Goal: Task Accomplishment & Management: Manage account settings

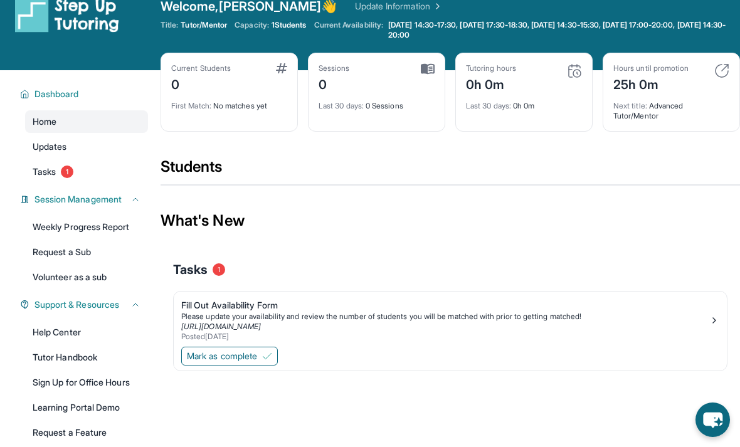
scroll to position [19, 0]
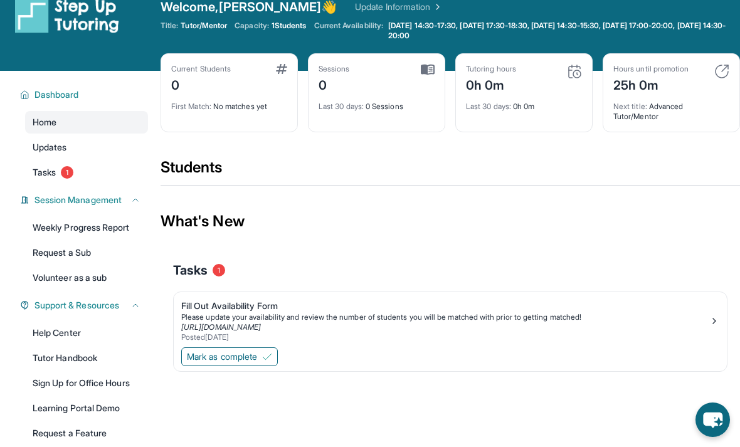
click at [207, 361] on span "Mark as complete" at bounding box center [222, 357] width 70 height 13
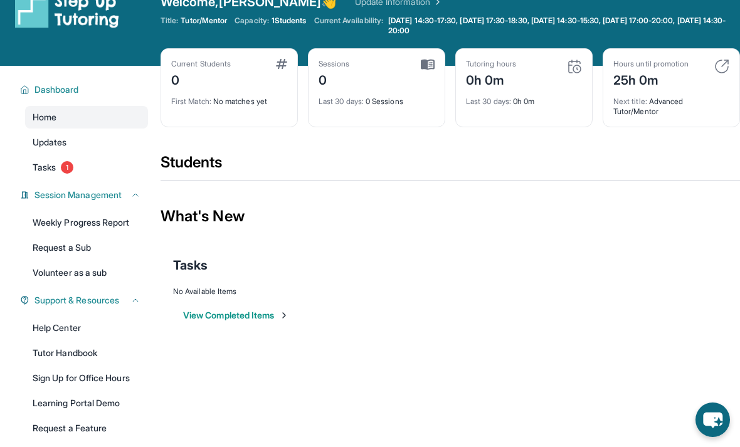
scroll to position [23, 0]
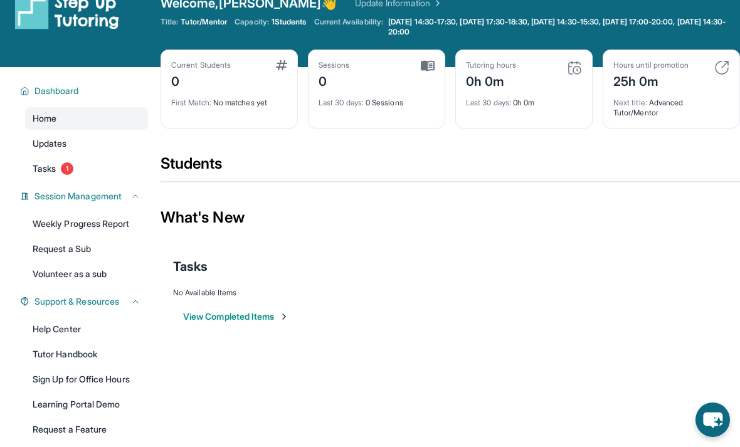
click at [36, 172] on span "Tasks" at bounding box center [44, 168] width 23 height 13
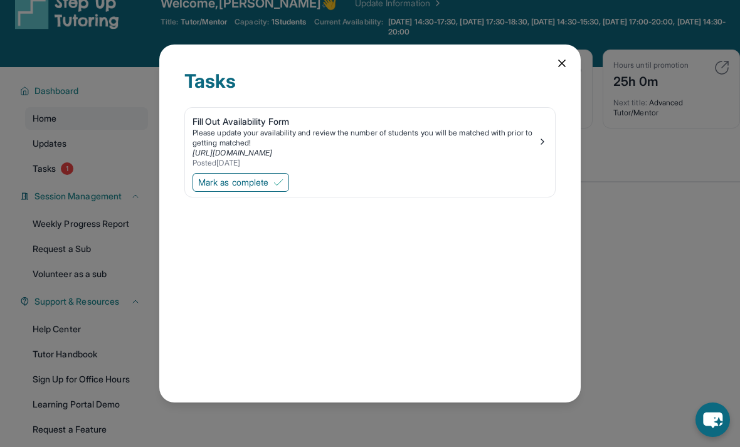
click at [557, 57] on icon at bounding box center [562, 63] width 13 height 13
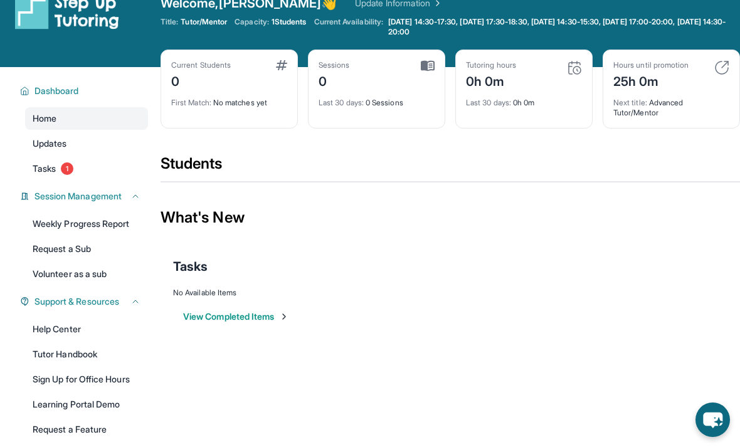
click at [44, 175] on link "Tasks 1" at bounding box center [86, 168] width 123 height 23
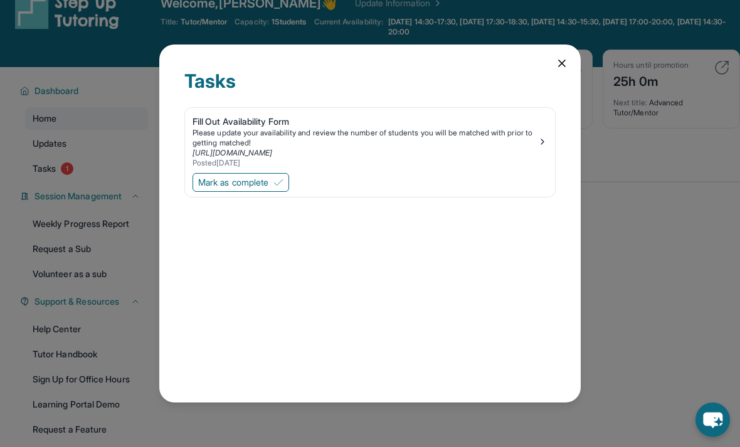
click at [216, 174] on button "Mark as complete" at bounding box center [241, 182] width 97 height 19
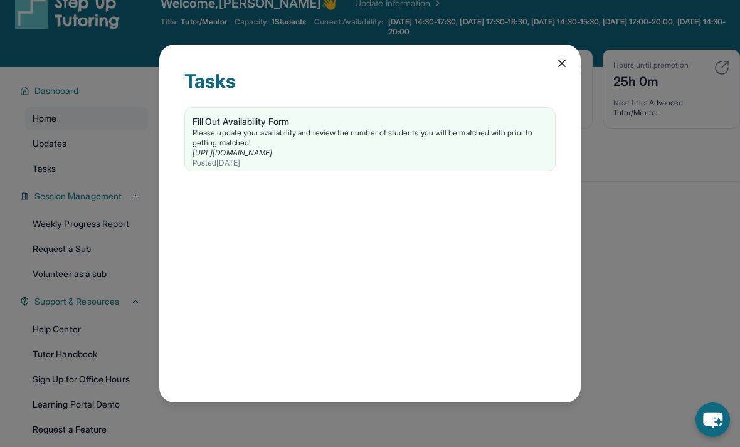
click at [553, 47] on div "Tasks Fill Out Availability Form Please update your availability and review the…" at bounding box center [369, 223] width 421 height 357
click at [556, 57] on icon at bounding box center [562, 63] width 13 height 13
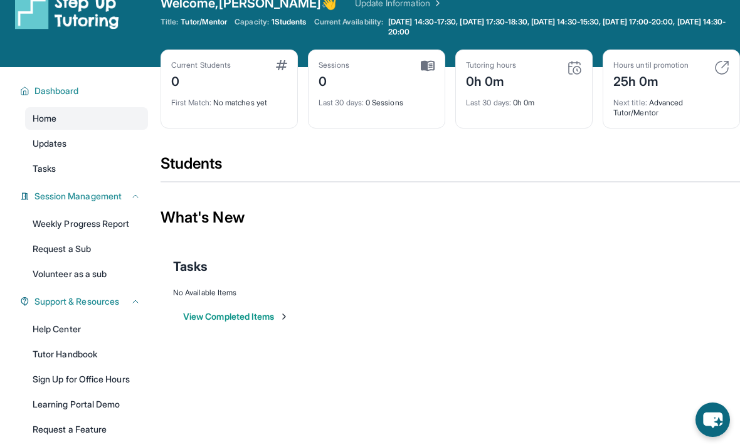
click at [34, 122] on span "Home" at bounding box center [45, 118] width 24 height 13
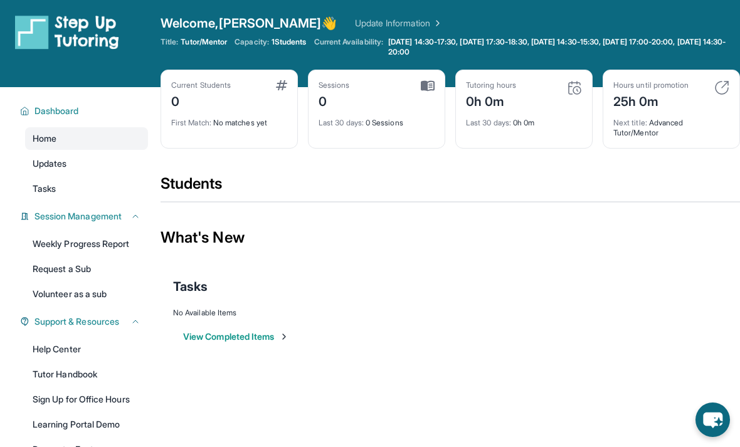
scroll to position [0, 0]
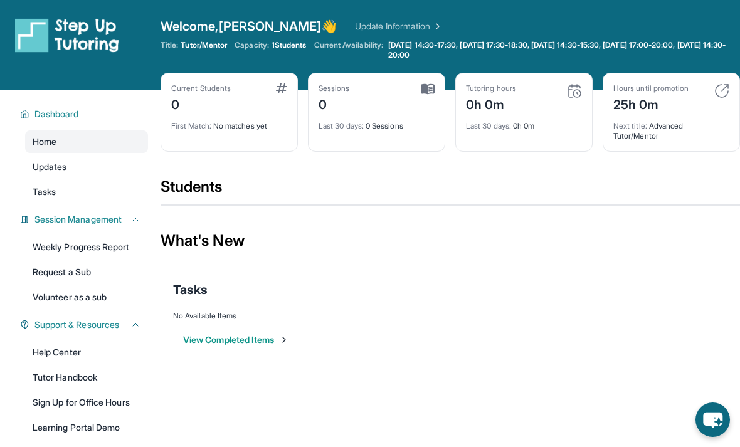
click at [189, 98] on div "0" at bounding box center [201, 103] width 60 height 20
click at [194, 117] on div "First Match : No matches yet" at bounding box center [229, 122] width 116 height 18
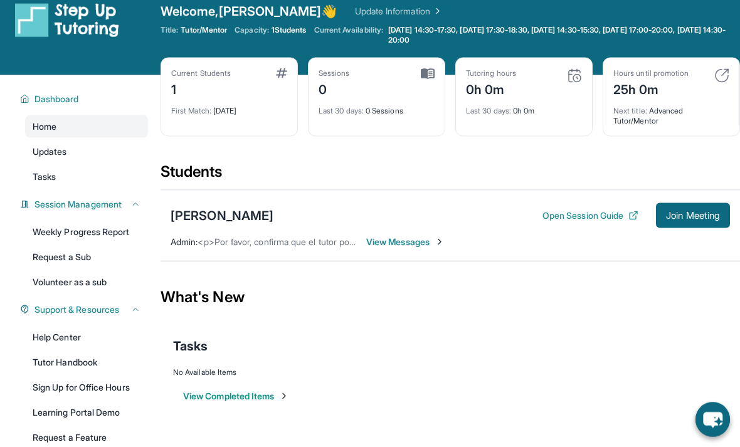
click at [398, 246] on span "View Messages" at bounding box center [405, 242] width 78 height 13
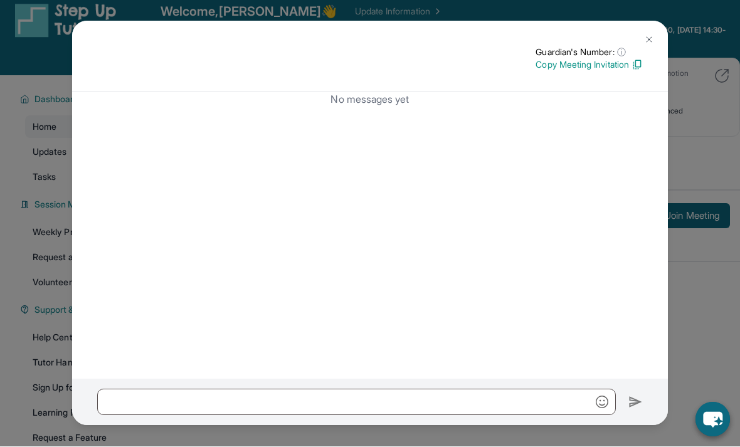
scroll to position [15, 0]
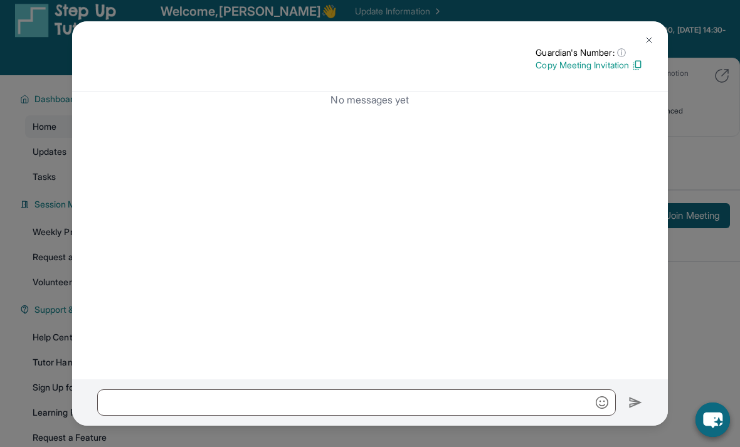
click at [620, 46] on span "ⓘ" at bounding box center [621, 52] width 9 height 13
click at [544, 243] on div "No messages yet" at bounding box center [370, 235] width 596 height 287
click at [648, 35] on img at bounding box center [649, 40] width 10 height 10
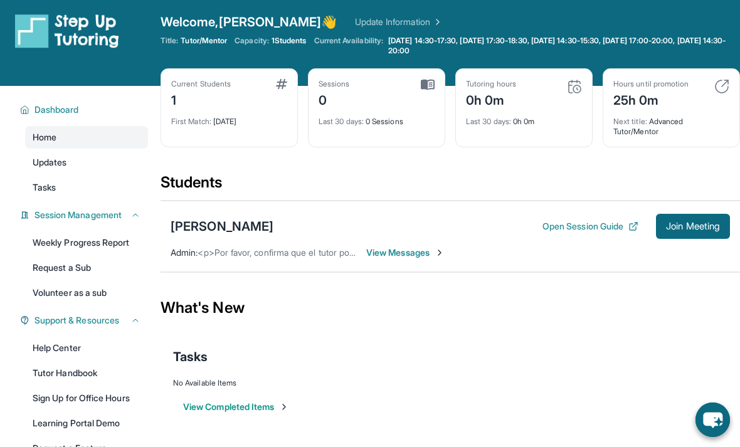
scroll to position [0, 0]
